Goal: Register for event/course

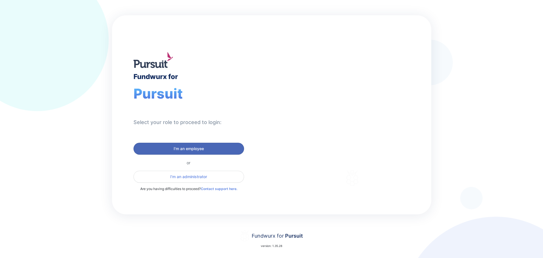
click at [221, 147] on span "I'm an employee" at bounding box center [188, 149] width 103 height 6
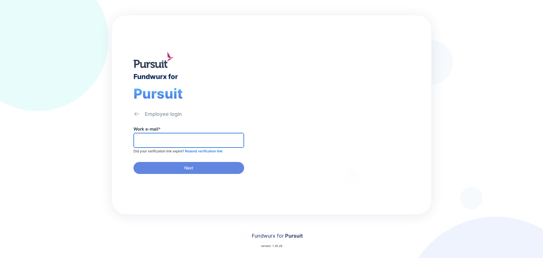
click at [192, 139] on input "text" at bounding box center [188, 140] width 105 height 9
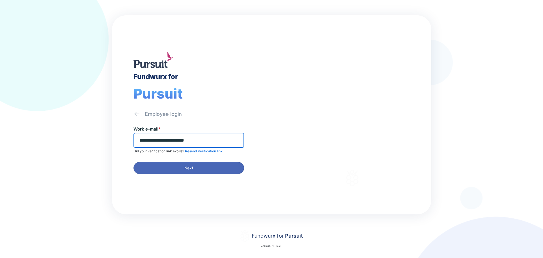
type input "**********"
click at [195, 168] on span "Next" at bounding box center [188, 168] width 103 height 6
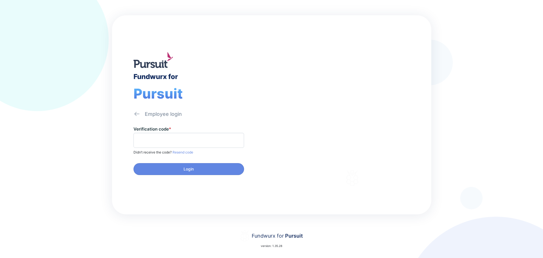
click at [150, 135] on span at bounding box center [188, 140] width 111 height 15
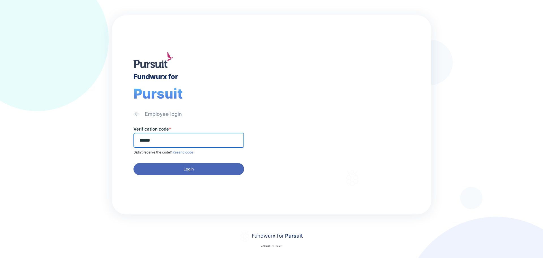
type input "******"
click at [157, 168] on span "Login" at bounding box center [188, 169] width 103 height 6
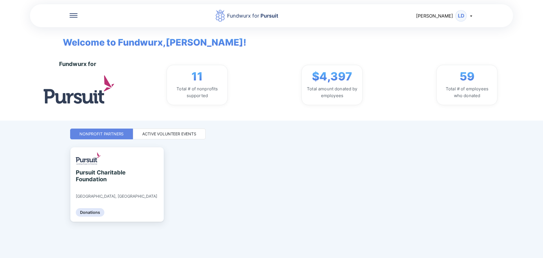
click at [178, 133] on div "Active Volunteer Events" at bounding box center [169, 134] width 54 height 6
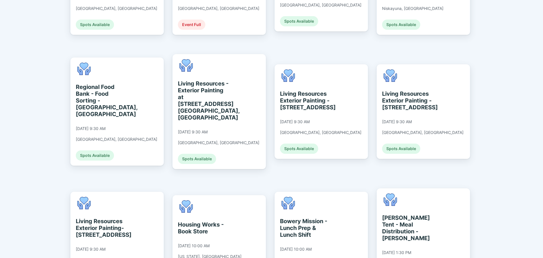
scroll to position [339, 0]
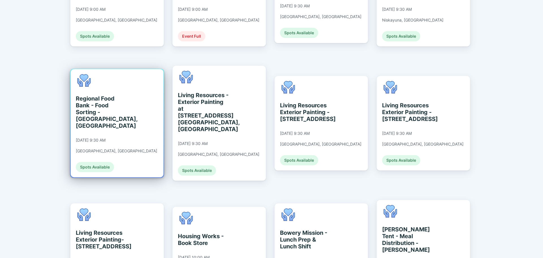
click at [107, 162] on div "Spots Available" at bounding box center [95, 167] width 38 height 10
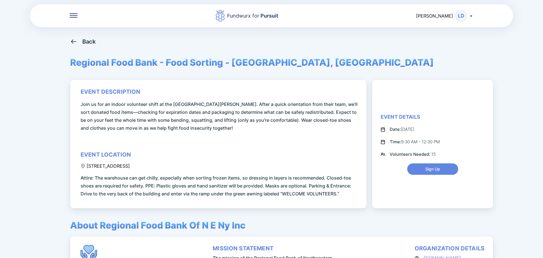
click at [87, 43] on div "Back" at bounding box center [89, 41] width 14 height 7
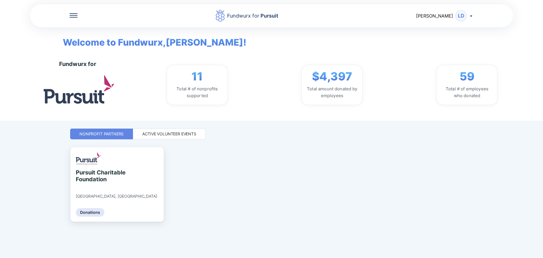
click at [168, 132] on div "Active Volunteer Events" at bounding box center [169, 134] width 54 height 6
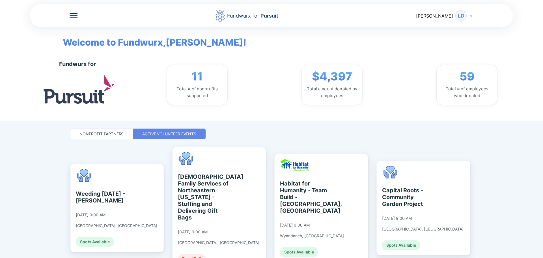
scroll to position [57, 0]
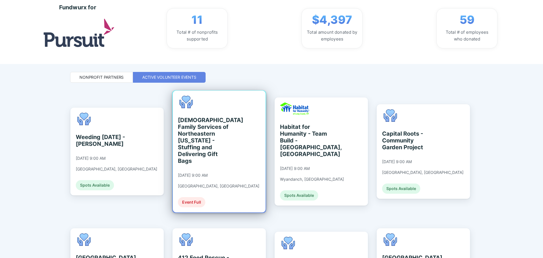
click at [194, 197] on div "Event Full" at bounding box center [191, 202] width 27 height 10
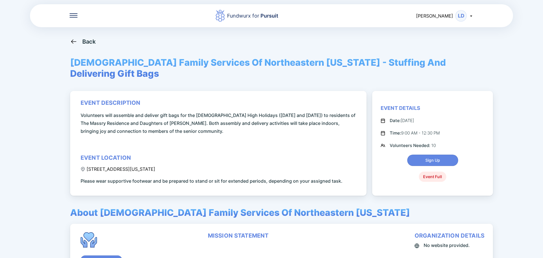
click at [89, 45] on div "Back" at bounding box center [89, 41] width 14 height 7
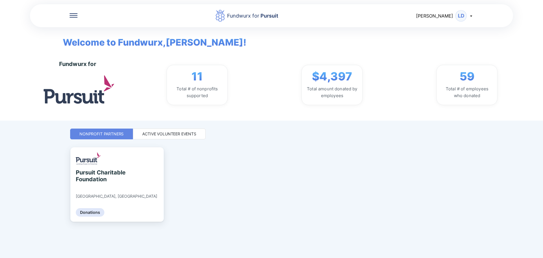
click at [172, 133] on div "Active Volunteer Events" at bounding box center [169, 134] width 54 height 6
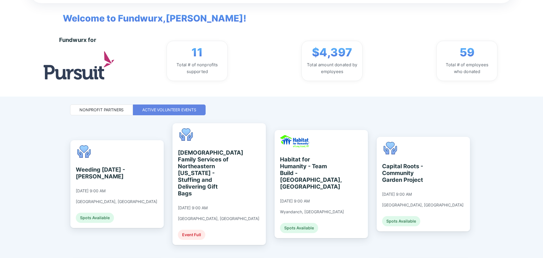
scroll to position [57, 0]
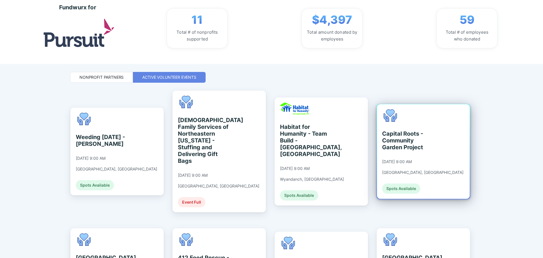
click at [415, 187] on div "Spots Available" at bounding box center [401, 188] width 38 height 10
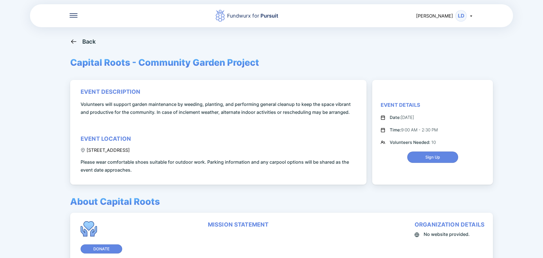
click at [87, 44] on div "Back" at bounding box center [89, 41] width 14 height 7
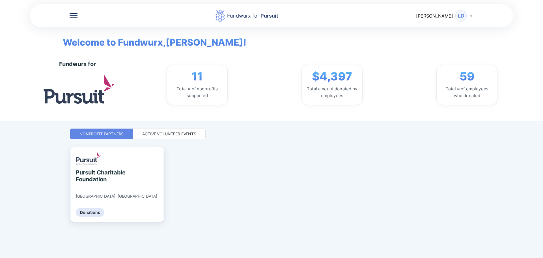
click at [161, 135] on div "Active Volunteer Events" at bounding box center [169, 134] width 54 height 6
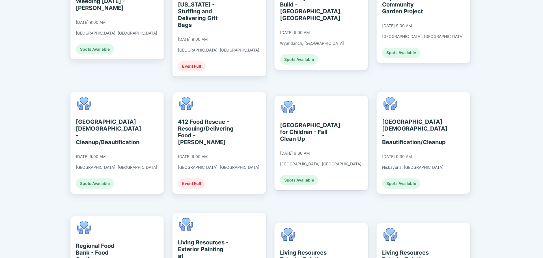
scroll to position [198, 0]
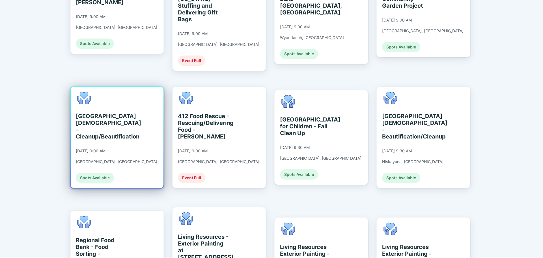
click at [112, 172] on div "Spots Available" at bounding box center [95, 177] width 38 height 10
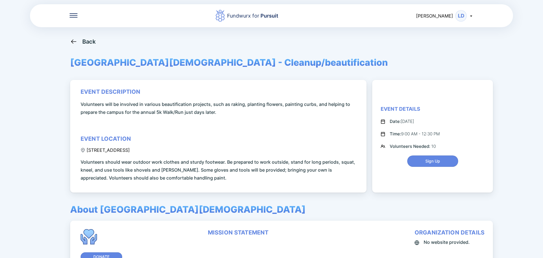
click at [85, 40] on div "Back" at bounding box center [89, 41] width 14 height 7
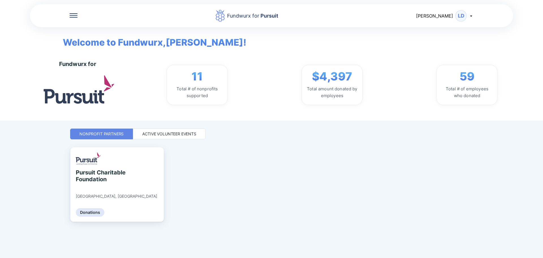
click at [178, 133] on div "Active Volunteer Events" at bounding box center [169, 134] width 54 height 6
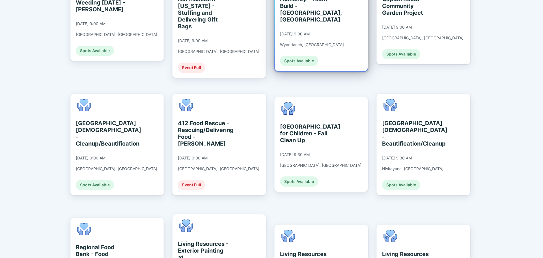
scroll to position [198, 0]
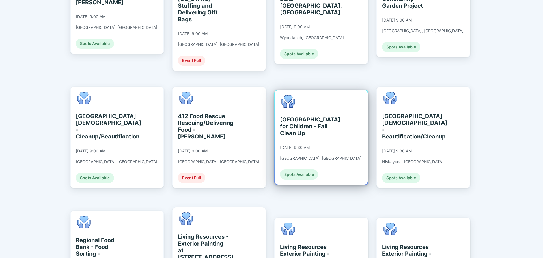
click at [289, 119] on div "St. Catherine's Center for Children - Fall Clean Up" at bounding box center [306, 126] width 52 height 20
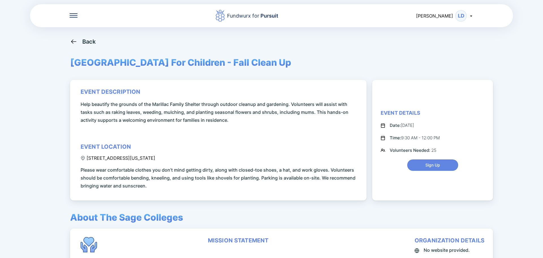
click at [89, 44] on div "Back" at bounding box center [89, 41] width 14 height 7
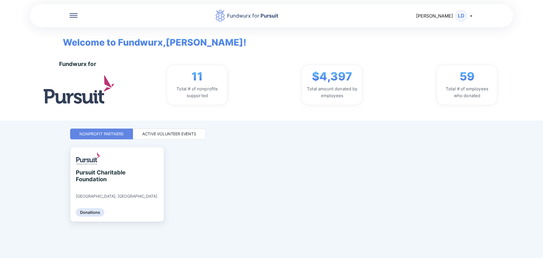
click at [163, 132] on div "Active Volunteer Events" at bounding box center [169, 134] width 54 height 6
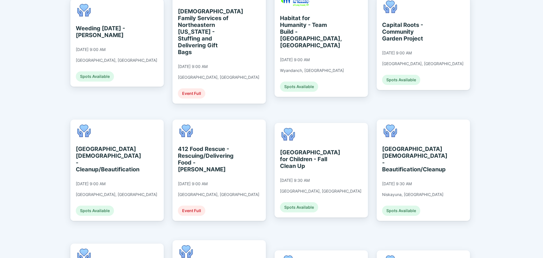
scroll to position [198, 0]
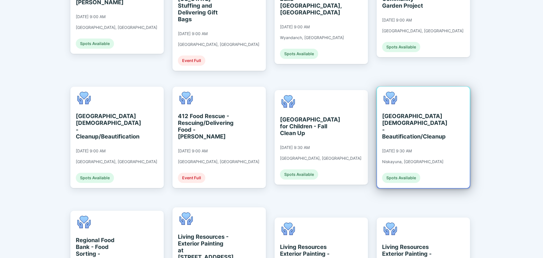
click at [409, 172] on div "Spots Available" at bounding box center [401, 177] width 38 height 10
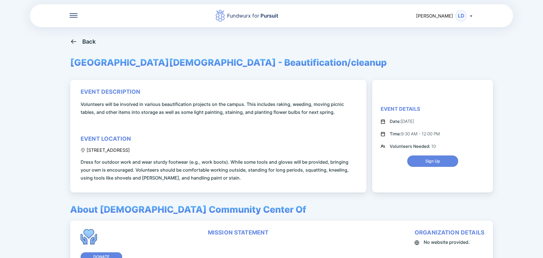
click at [78, 42] on div "Back" at bounding box center [83, 41] width 26 height 7
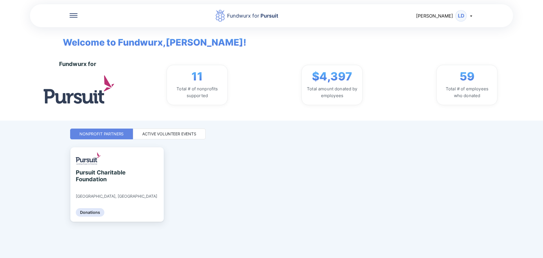
click at [176, 132] on div "Active Volunteer Events" at bounding box center [169, 134] width 54 height 6
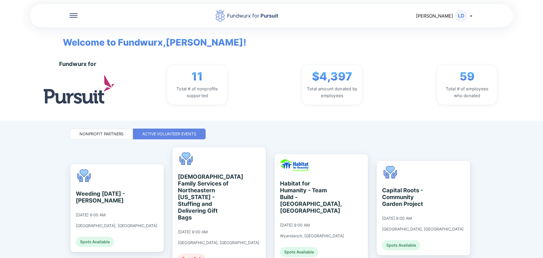
click at [469, 18] on div "Lynda LD" at bounding box center [444, 15] width 57 height 11
click at [445, 45] on div "Log out" at bounding box center [438, 45] width 17 height 6
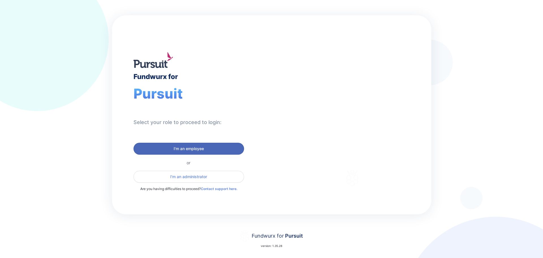
click at [167, 151] on span "I'm an employee" at bounding box center [188, 149] width 103 height 6
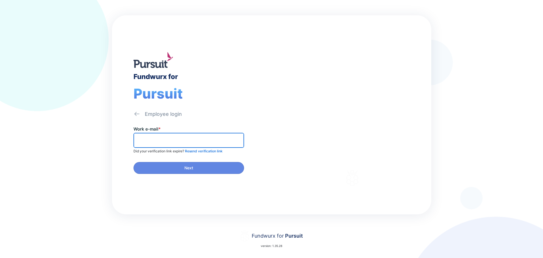
click at [168, 139] on input "text" at bounding box center [188, 140] width 105 height 9
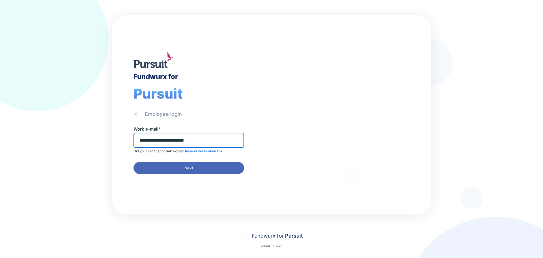
type input "**********"
click at [168, 172] on button "Next" at bounding box center [188, 168] width 111 height 12
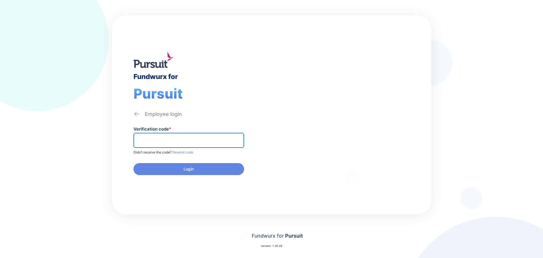
click at [145, 141] on input "text" at bounding box center [188, 140] width 105 height 9
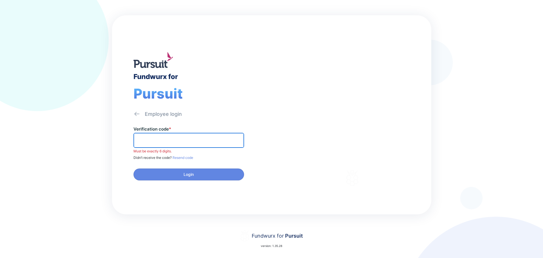
click at [148, 136] on input "text" at bounding box center [188, 140] width 105 height 9
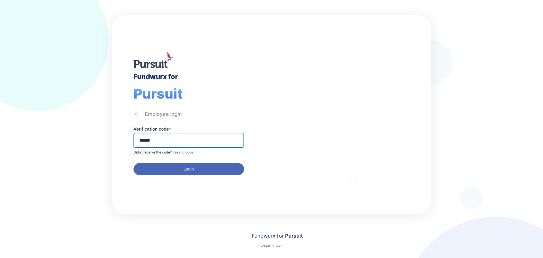
type input "******"
click at [155, 173] on button "Login" at bounding box center [188, 169] width 111 height 12
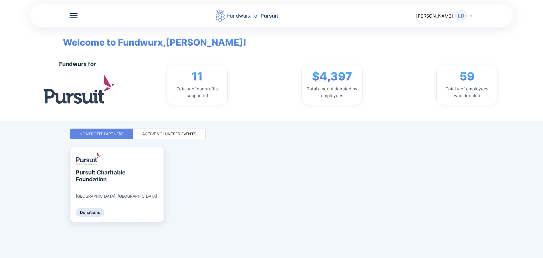
click at [175, 137] on div "Active Volunteer Events" at bounding box center [169, 133] width 73 height 11
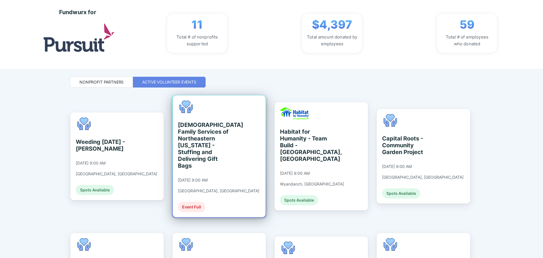
scroll to position [57, 0]
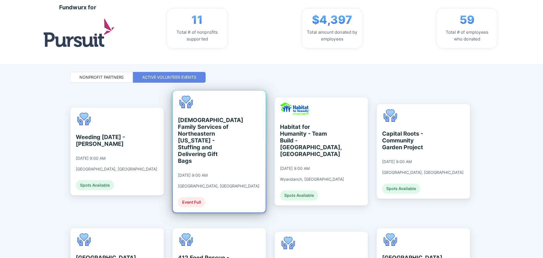
click at [200, 197] on div "Event Full" at bounding box center [191, 202] width 27 height 10
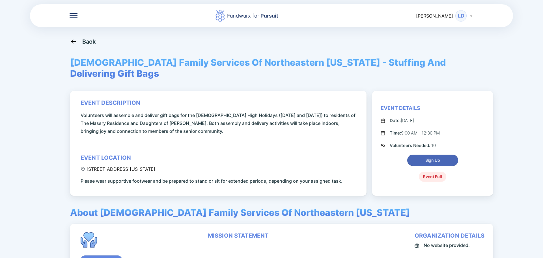
click at [440, 154] on button "Sign Up" at bounding box center [432, 159] width 51 height 11
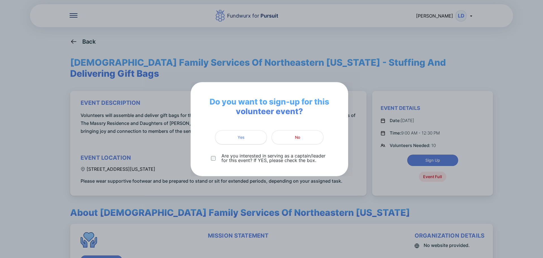
click at [241, 140] on button "Yes" at bounding box center [241, 137] width 52 height 14
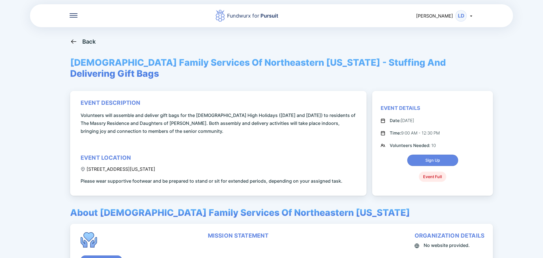
scroll to position [41, 0]
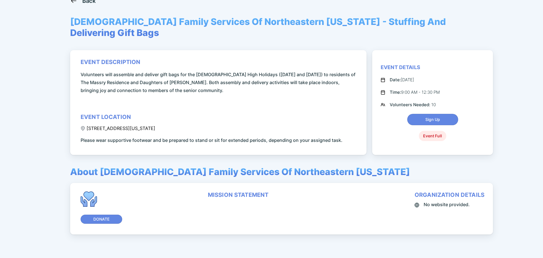
click at [382, 103] on icon at bounding box center [383, 104] width 5 height 3
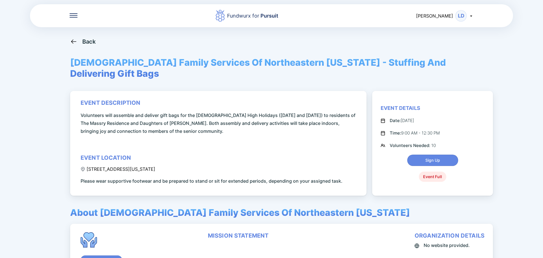
click at [83, 41] on div "Back" at bounding box center [89, 41] width 14 height 7
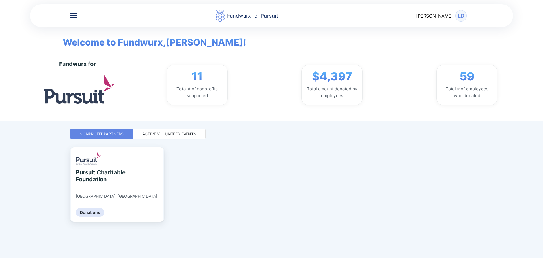
click at [180, 133] on div "Active Volunteer Events" at bounding box center [169, 134] width 54 height 6
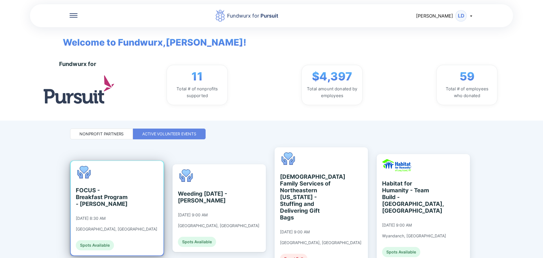
click at [85, 240] on div "Spots Available" at bounding box center [95, 245] width 38 height 10
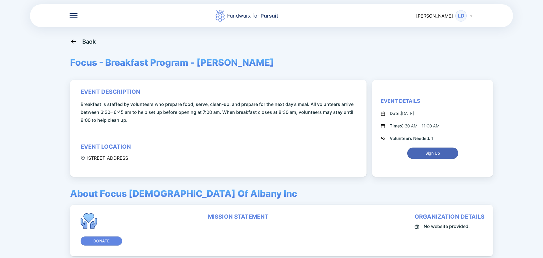
click at [433, 153] on span "Sign Up" at bounding box center [432, 153] width 15 height 6
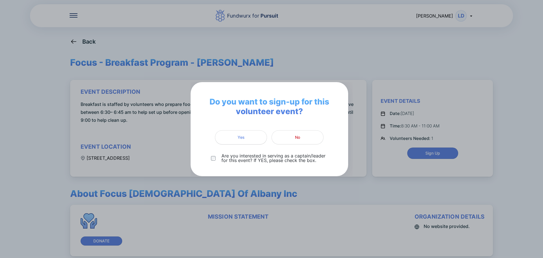
click at [248, 140] on span "Yes" at bounding box center [241, 137] width 45 height 6
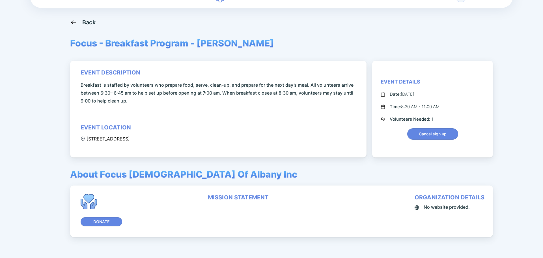
scroll to position [38, 0]
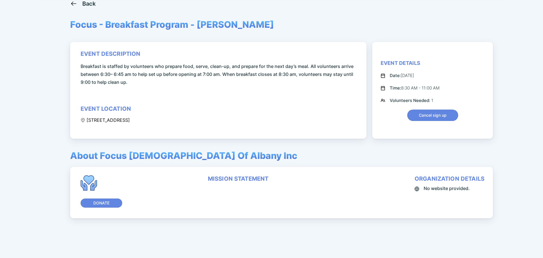
click at [83, 119] on icon at bounding box center [83, 120] width 5 height 5
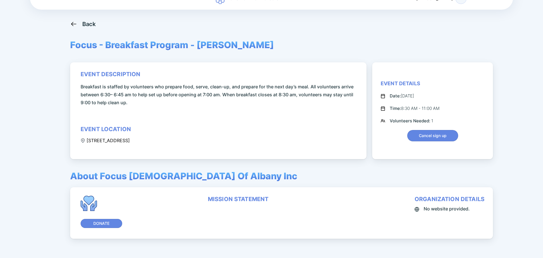
scroll to position [0, 0]
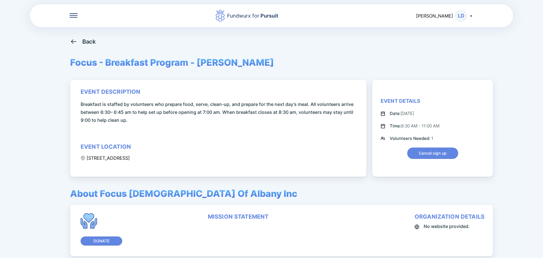
click at [90, 40] on div "Back" at bounding box center [89, 41] width 14 height 7
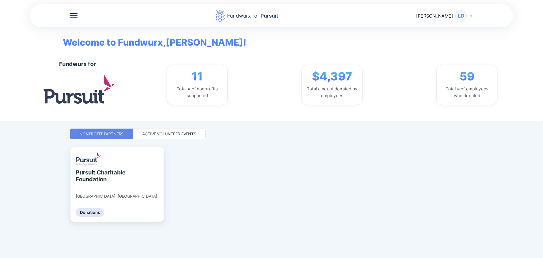
click at [169, 131] on div "Active Volunteer Events" at bounding box center [169, 134] width 54 height 6
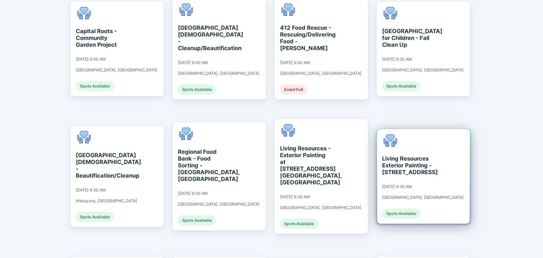
scroll to position [256, 0]
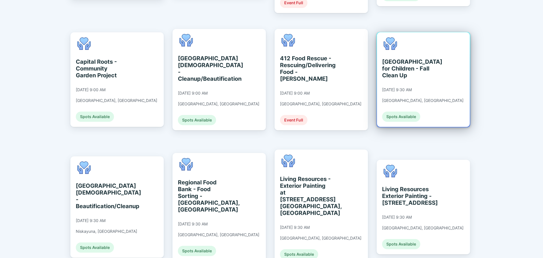
click at [394, 59] on div "[GEOGRAPHIC_DATA] for Children - Fall Clean Up" at bounding box center [408, 68] width 52 height 20
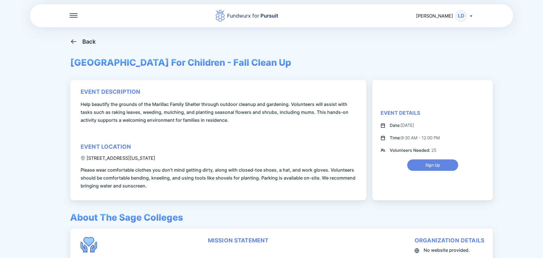
click at [77, 40] on div "Back" at bounding box center [83, 41] width 26 height 7
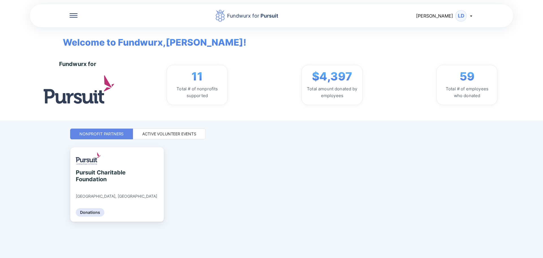
click at [194, 133] on div "Active Volunteer Events" at bounding box center [169, 134] width 54 height 6
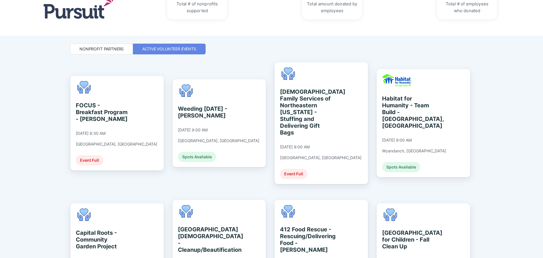
scroll to position [141, 0]
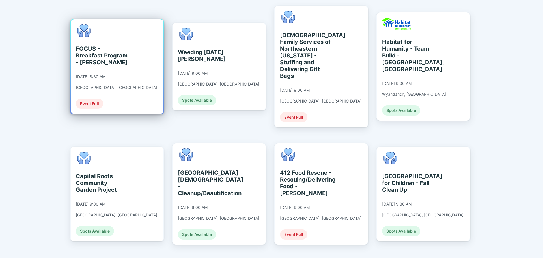
click at [104, 53] on div "FOCUS - Breakfast Program - [PERSON_NAME]" at bounding box center [102, 55] width 52 height 20
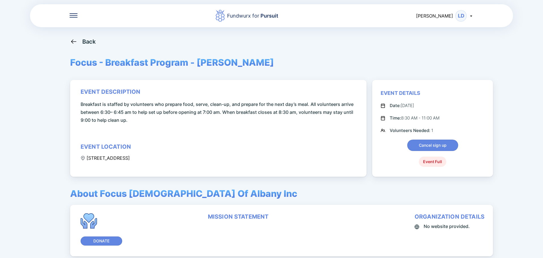
click at [472, 15] on icon at bounding box center [471, 16] width 5 height 5
click at [439, 48] on div "Log out" at bounding box center [447, 45] width 53 height 15
